Goal: Information Seeking & Learning: Learn about a topic

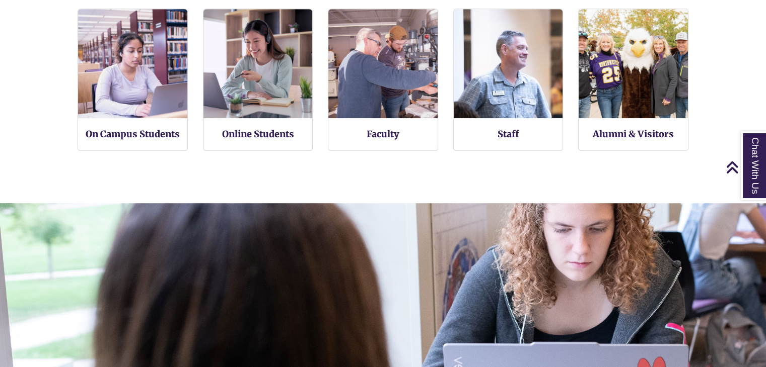
scroll to position [5, 5]
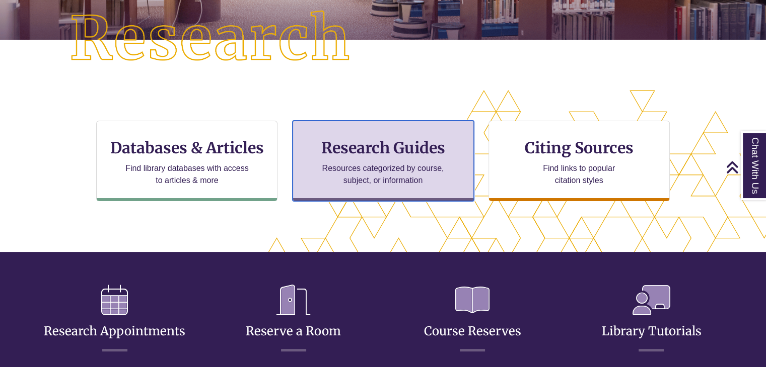
click at [310, 157] on h3 "Research Guides" at bounding box center [383, 147] width 164 height 19
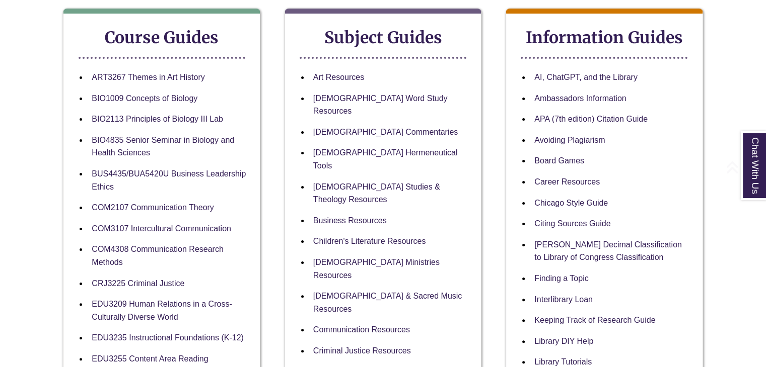
scroll to position [201, 0]
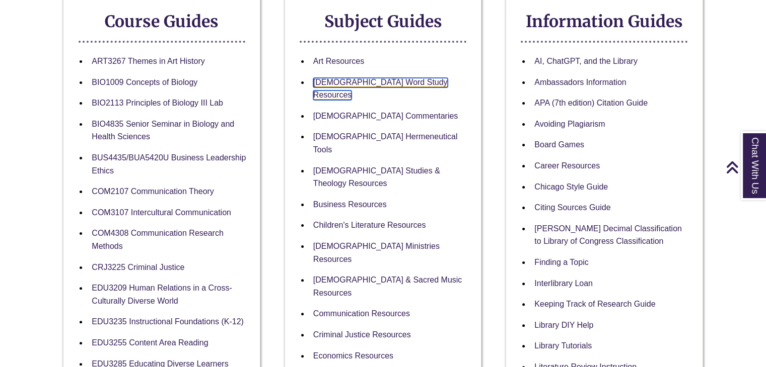
click at [363, 81] on link "[DEMOGRAPHIC_DATA] Word Study Resources" at bounding box center [380, 89] width 134 height 23
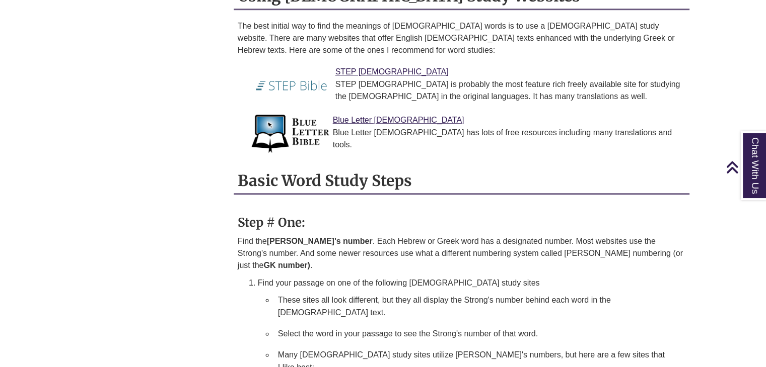
scroll to position [705, 0]
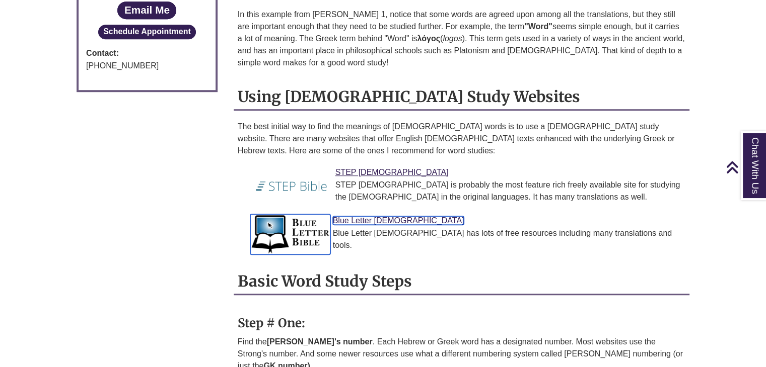
click at [369, 216] on link "Blue Letter [DEMOGRAPHIC_DATA]" at bounding box center [398, 220] width 131 height 9
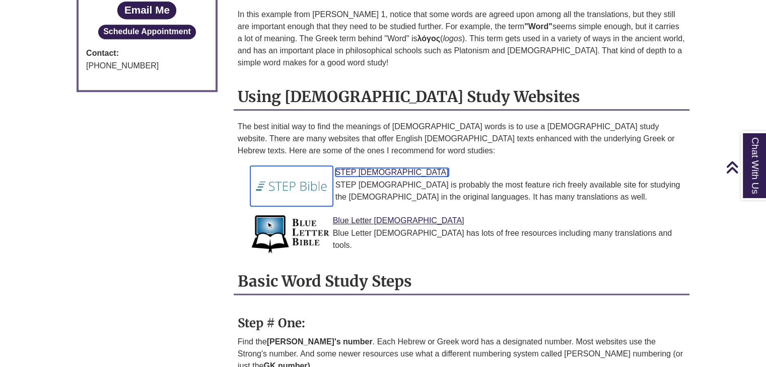
click at [348, 168] on link "STEP [DEMOGRAPHIC_DATA]" at bounding box center [391, 172] width 113 height 9
